Goal: Transaction & Acquisition: Obtain resource

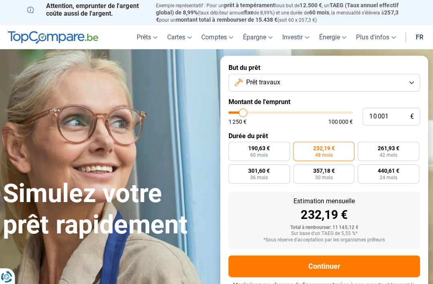
click at [410, 80] on button "Prêt travaux" at bounding box center [324, 82] width 191 height 18
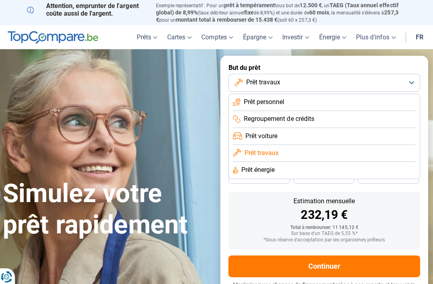
click at [414, 73] on button "Prêt travaux" at bounding box center [324, 82] width 191 height 18
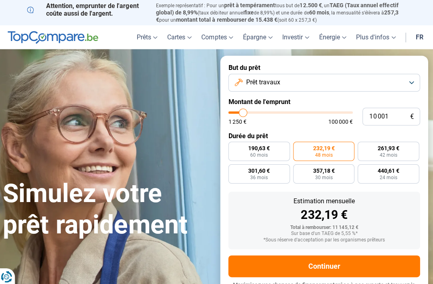
click at [269, 141] on label "190,63 € 60 mois" at bounding box center [259, 150] width 61 height 19
click at [235, 141] on input "190,63 € 60 mois" at bounding box center [231, 143] width 5 height 5
radio input "true"
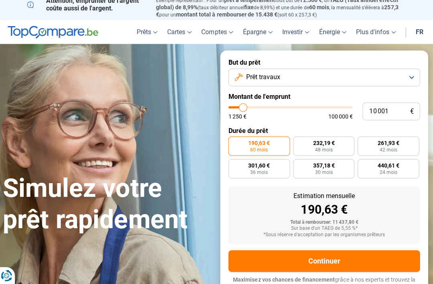
scroll to position [8, 0]
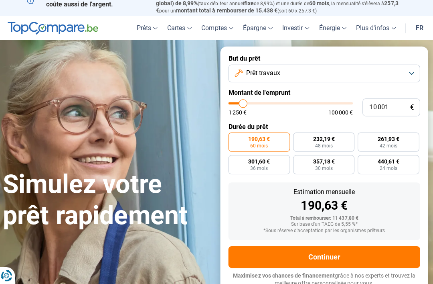
click at [334, 133] on label "232,19 € 48 mois" at bounding box center [324, 142] width 61 height 19
click at [299, 133] on input "232,19 € 48 mois" at bounding box center [296, 135] width 5 height 5
radio input "true"
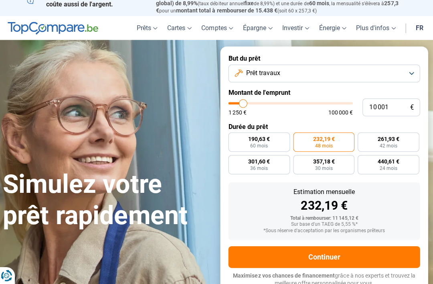
click at [278, 140] on label "190,63 € 60 mois" at bounding box center [259, 142] width 61 height 19
click at [235, 138] on input "190,63 € 60 mois" at bounding box center [231, 135] width 5 height 5
radio input "true"
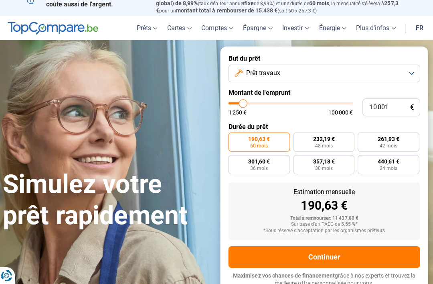
click at [341, 140] on label "232,19 € 48 mois" at bounding box center [324, 142] width 61 height 19
click at [299, 138] on input "232,19 € 48 mois" at bounding box center [296, 135] width 5 height 5
radio input "true"
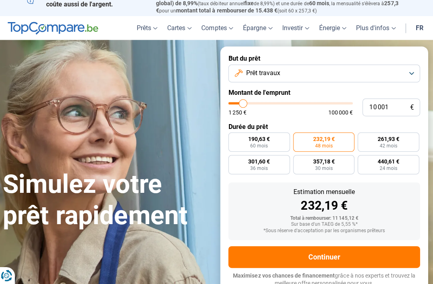
click at [411, 65] on button "Prêt travaux" at bounding box center [324, 74] width 191 height 18
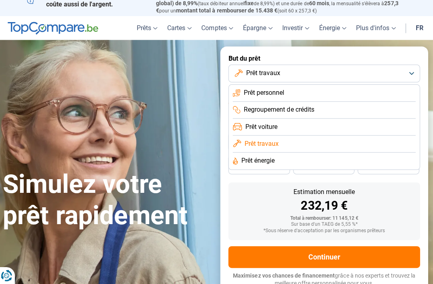
click at [314, 106] on span "Regroupement de crédits" at bounding box center [280, 110] width 70 height 9
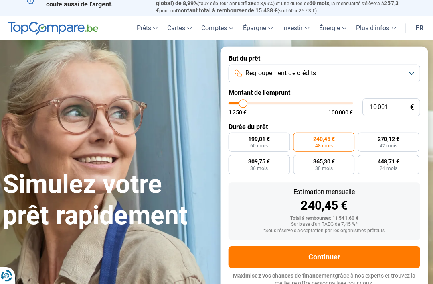
click at [408, 67] on button "Regroupement de crédits" at bounding box center [324, 74] width 191 height 18
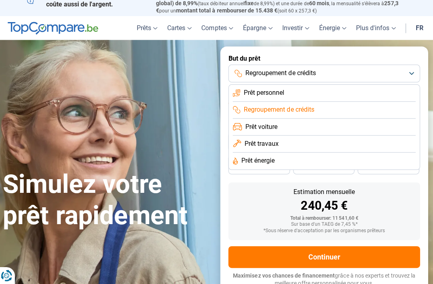
click at [330, 89] on li "Prêt personnel" at bounding box center [325, 93] width 182 height 17
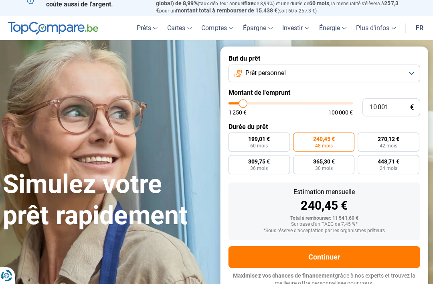
click at [408, 69] on button "Prêt personnel" at bounding box center [324, 74] width 191 height 18
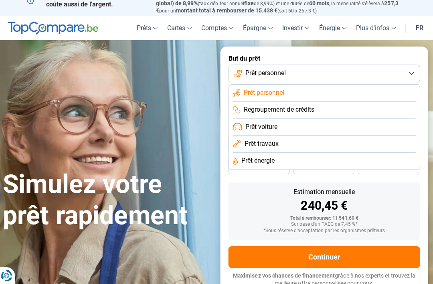
click at [316, 104] on li "Regroupement de crédits" at bounding box center [325, 110] width 182 height 17
